Goal: Check status: Check status

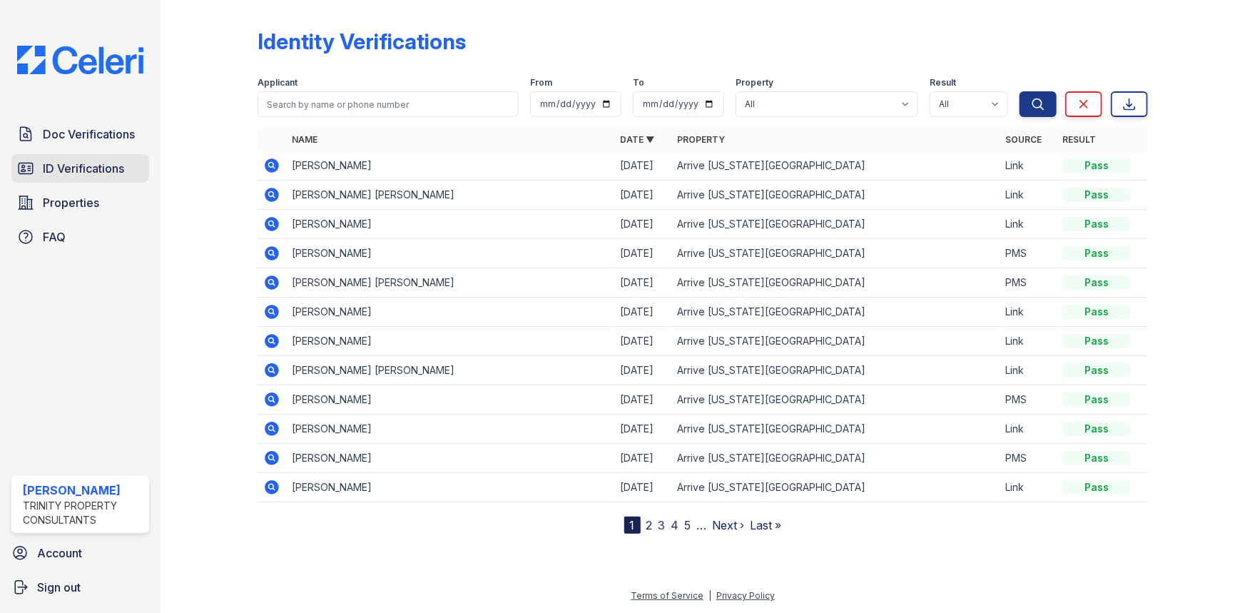
click at [93, 164] on span "ID Verifications" at bounding box center [83, 168] width 81 height 17
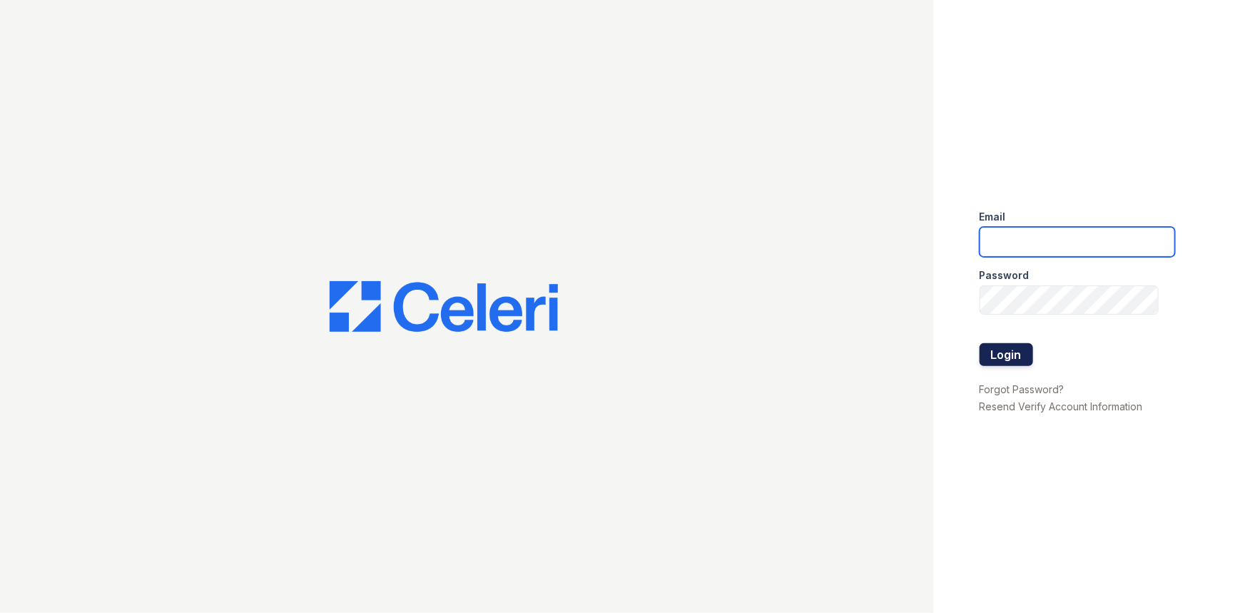
type input "rsingleton@trinity-pm.com"
click at [1003, 355] on button "Login" at bounding box center [1007, 354] width 54 height 23
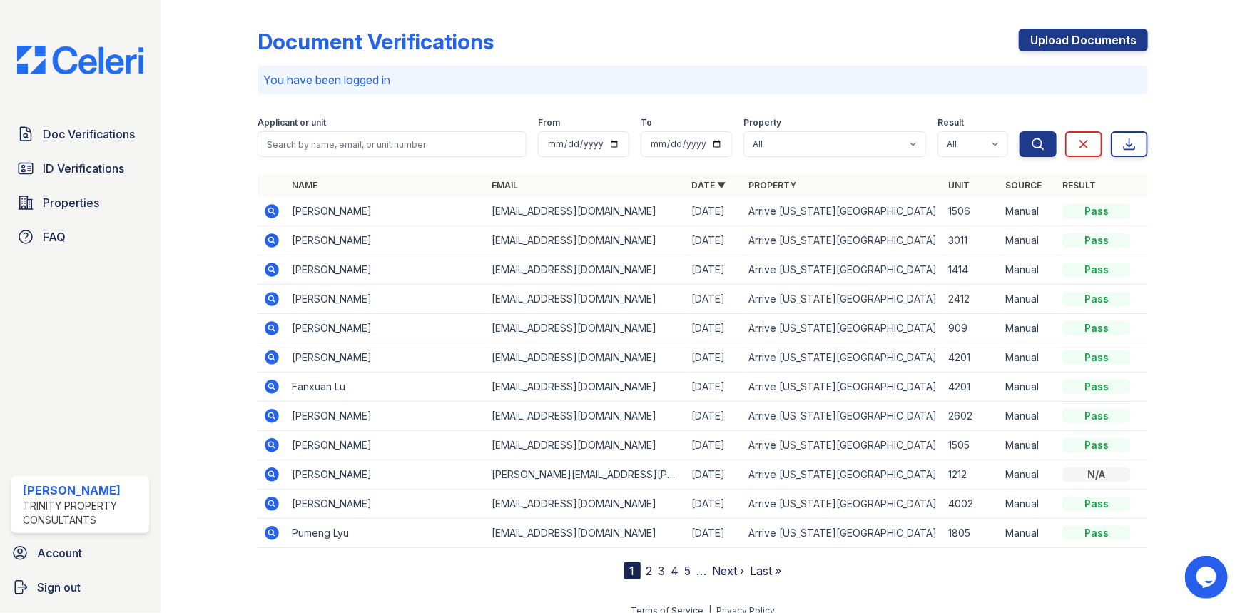
click at [648, 575] on nav "1 2 3 4 5 … Next › Last »" at bounding box center [703, 570] width 158 height 17
click at [647, 571] on link "2" at bounding box center [650, 571] width 6 height 14
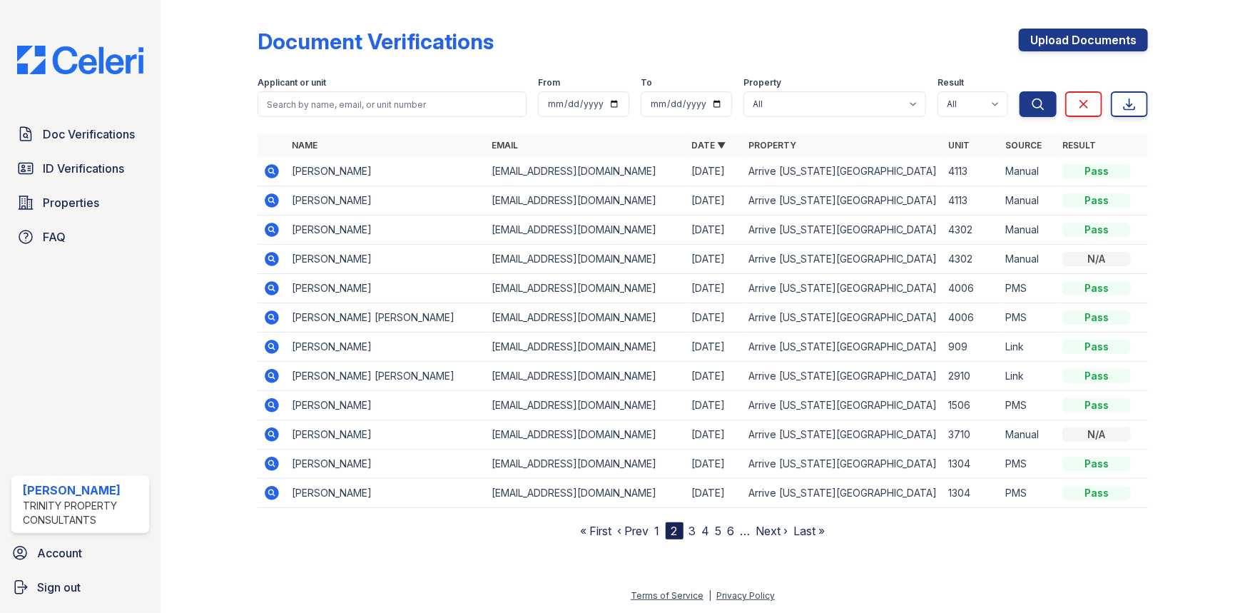
click at [273, 323] on icon at bounding box center [272, 317] width 14 height 14
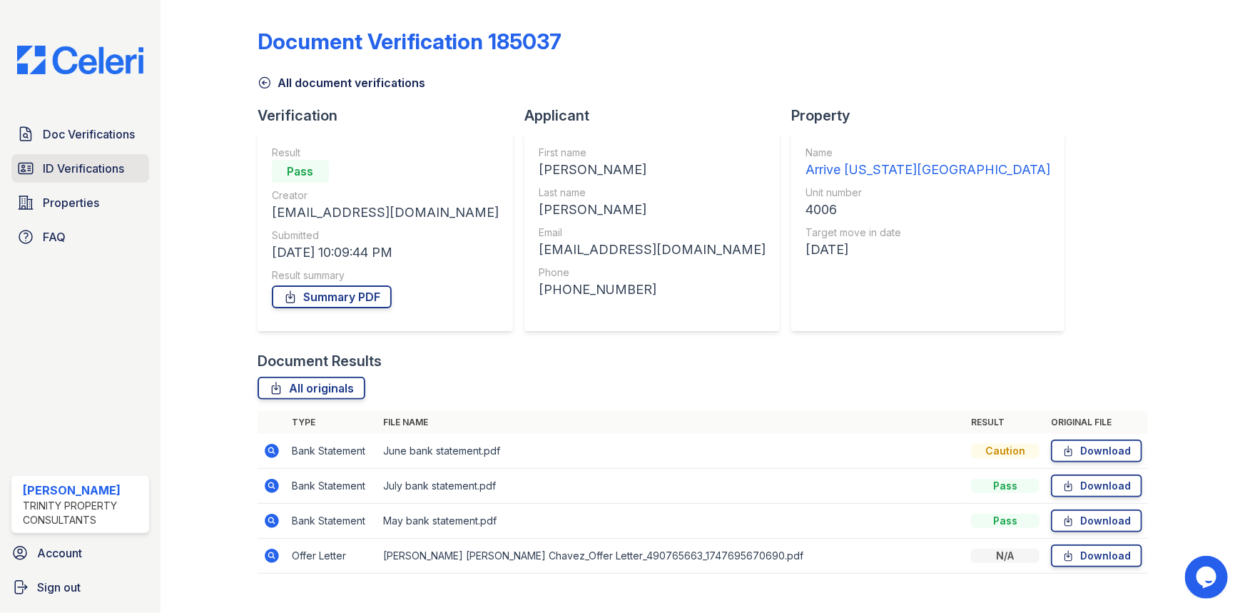
click at [76, 163] on span "ID Verifications" at bounding box center [83, 168] width 81 height 17
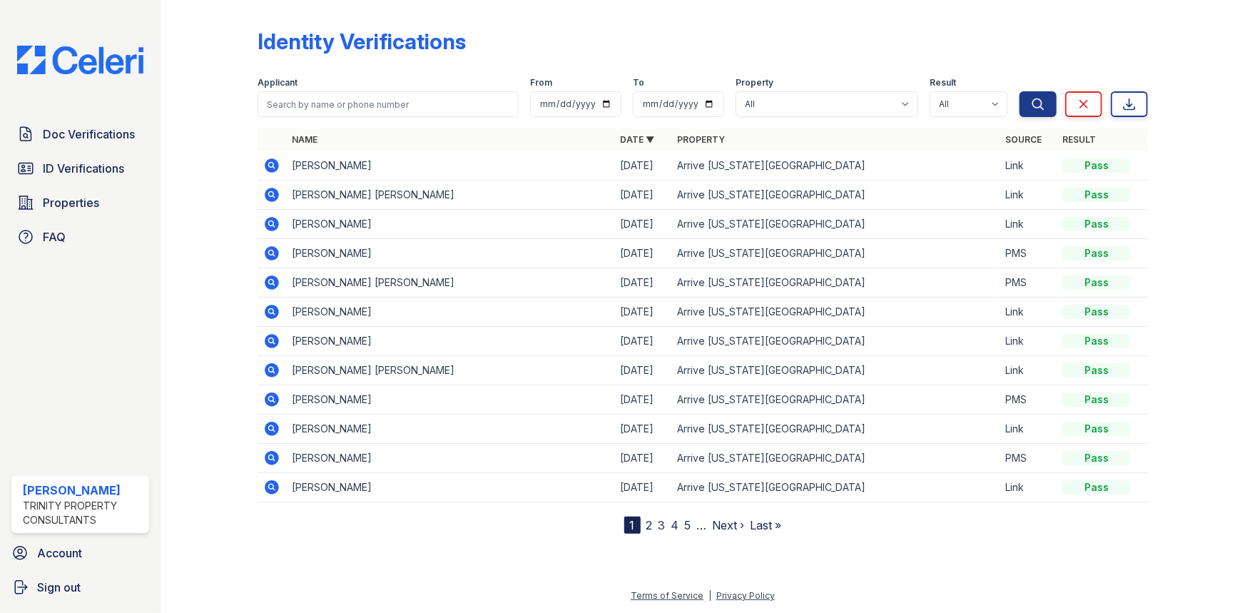
click at [649, 525] on link "2" at bounding box center [650, 525] width 6 height 14
click at [661, 525] on nav "« First ‹ Prev 1 2 3 4 5 6 … Next › Last »" at bounding box center [703, 525] width 245 height 17
click at [660, 525] on nav "« First ‹ Prev 1 2 3 4 5 6 … Next › Last »" at bounding box center [703, 525] width 245 height 17
click at [656, 524] on link "1" at bounding box center [657, 525] width 5 height 14
click at [272, 278] on icon at bounding box center [271, 282] width 17 height 17
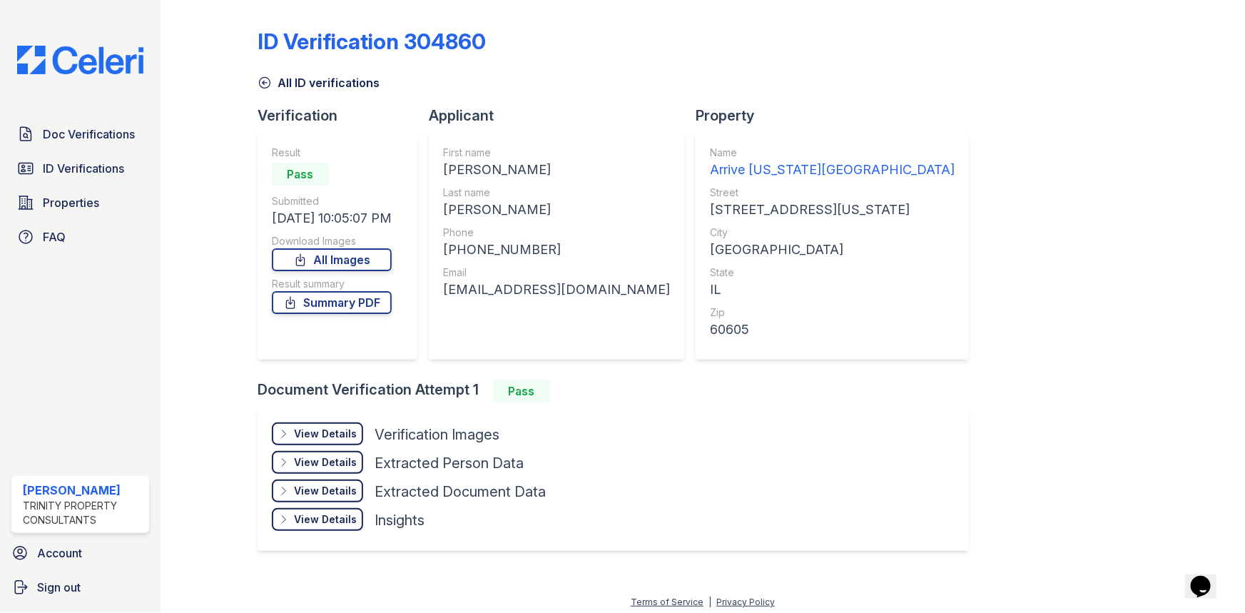
click at [315, 432] on div "View Details" at bounding box center [325, 434] width 63 height 14
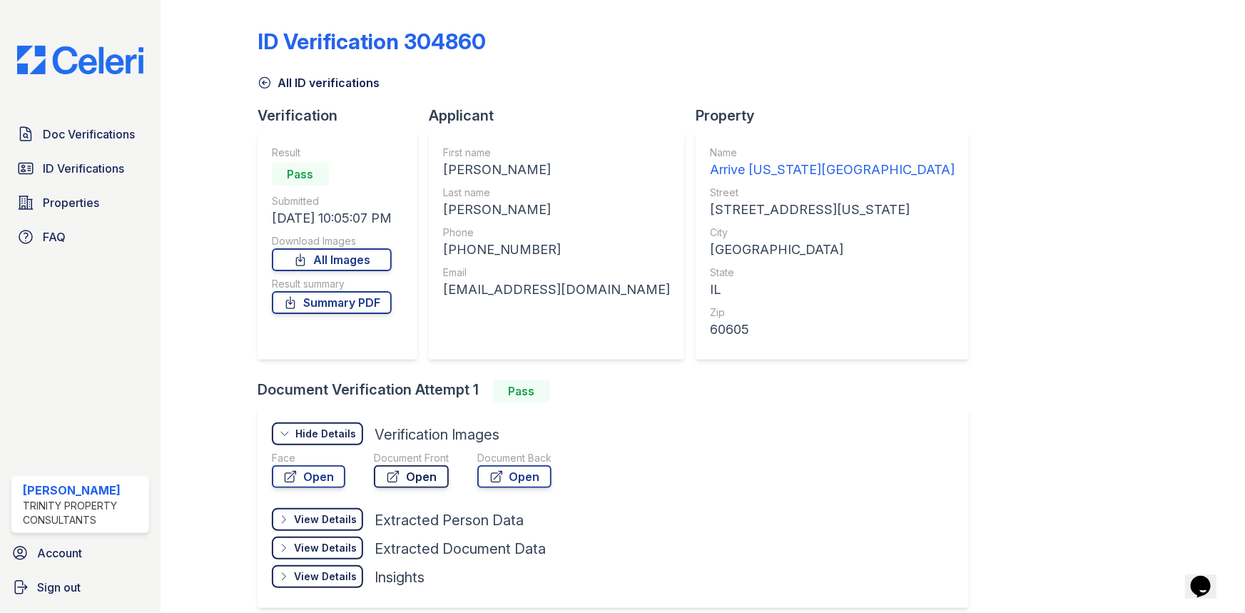
click at [407, 470] on link "Open" at bounding box center [411, 476] width 75 height 23
drag, startPoint x: 1141, startPoint y: 363, endPoint x: 1157, endPoint y: 357, distance: 17.0
click at [1148, 363] on div at bounding box center [1185, 317] width 74 height 622
